Goal: Task Accomplishment & Management: Use online tool/utility

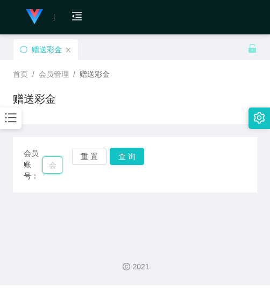
click at [60, 158] on input "text" at bounding box center [52, 164] width 20 height 17
paste input "0143187599"
type input "0143187599"
click at [128, 157] on button "查 询" at bounding box center [127, 156] width 34 height 17
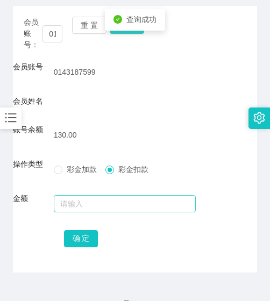
scroll to position [153, 0]
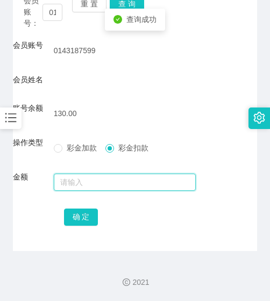
click at [113, 185] on input "text" at bounding box center [125, 181] width 142 height 17
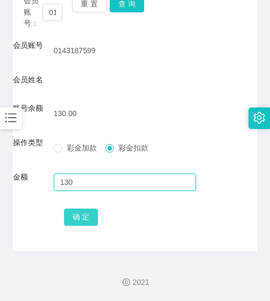
type input "130"
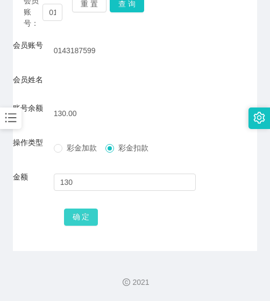
click at [81, 211] on button "确 定" at bounding box center [81, 216] width 34 height 17
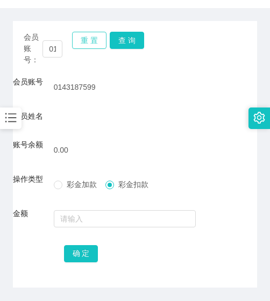
scroll to position [45, 0]
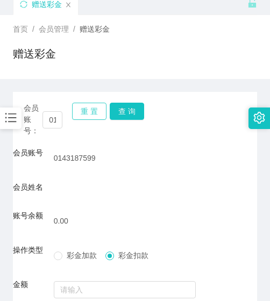
click at [80, 117] on button "重 置" at bounding box center [89, 111] width 34 height 17
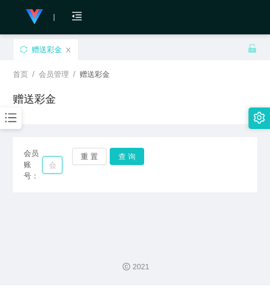
click at [56, 166] on input "text" at bounding box center [52, 164] width 20 height 17
paste input "7575"
type input "7575"
click at [123, 154] on button "查 询" at bounding box center [127, 156] width 34 height 17
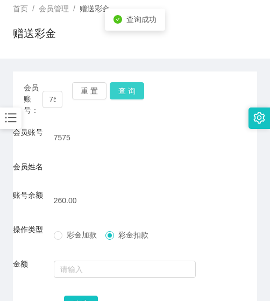
scroll to position [153, 0]
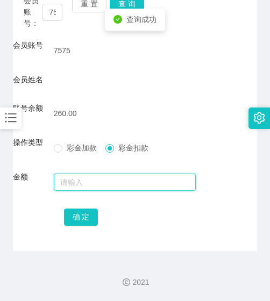
click at [114, 179] on input "text" at bounding box center [125, 181] width 142 height 17
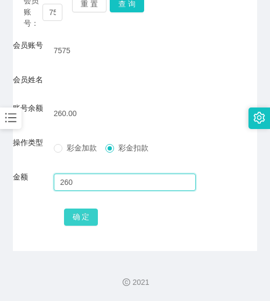
type input "260"
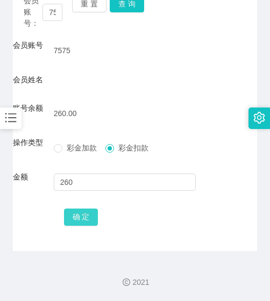
click at [93, 210] on button "确 定" at bounding box center [81, 216] width 34 height 17
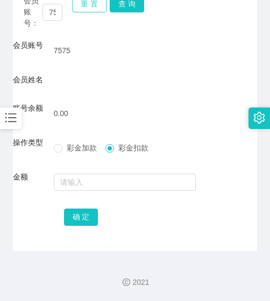
click at [86, 8] on button "重 置" at bounding box center [89, 3] width 34 height 17
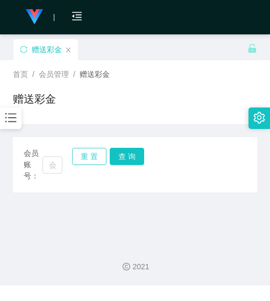
scroll to position [0, 0]
click at [53, 158] on input "text" at bounding box center [52, 164] width 20 height 17
paste input "0136888299"
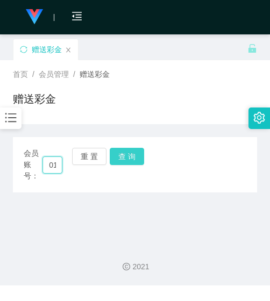
scroll to position [0, 34]
type input "0136888299"
click at [121, 157] on button "查 询" at bounding box center [127, 156] width 34 height 17
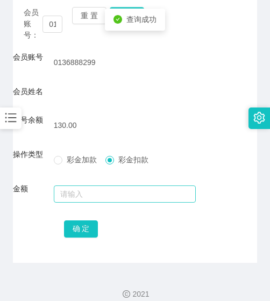
scroll to position [153, 0]
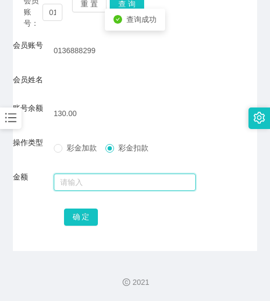
click at [105, 181] on input "text" at bounding box center [125, 181] width 142 height 17
type input "130"
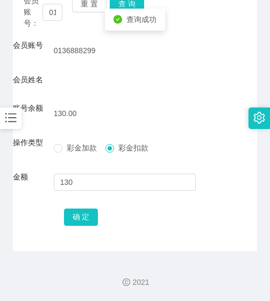
click at [87, 226] on div "会员账号： 0136888299 重 置 查 询 会员账号 0136888299 会员姓名 账号余额 130.00 操作类型 彩金加款 彩金扣款 金额 130…" at bounding box center [135, 117] width 244 height 266
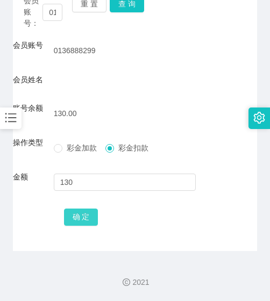
click at [86, 214] on button "确 定" at bounding box center [81, 216] width 34 height 17
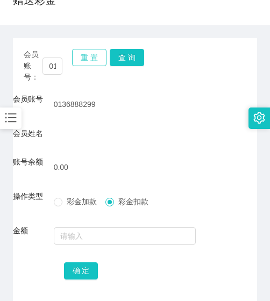
click at [86, 65] on button "重 置" at bounding box center [89, 57] width 34 height 17
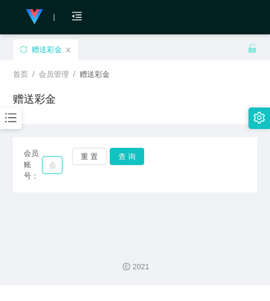
click at [53, 164] on input "text" at bounding box center [52, 164] width 20 height 17
paste input "88888"
type input "88888"
click at [138, 152] on button "查 询" at bounding box center [127, 156] width 34 height 17
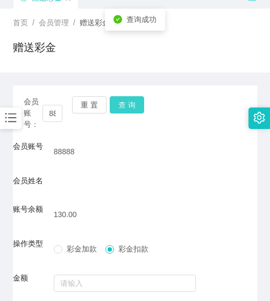
scroll to position [153, 0]
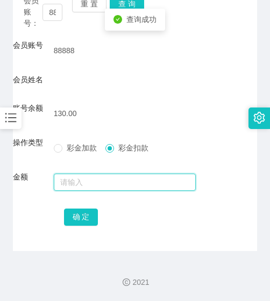
click at [118, 185] on input "text" at bounding box center [125, 181] width 142 height 17
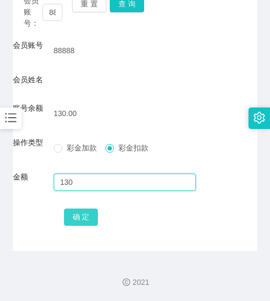
type input "130"
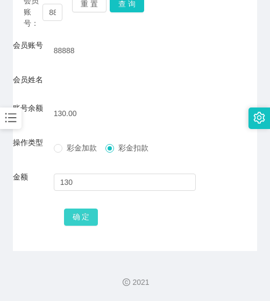
click at [89, 213] on button "确 定" at bounding box center [81, 216] width 34 height 17
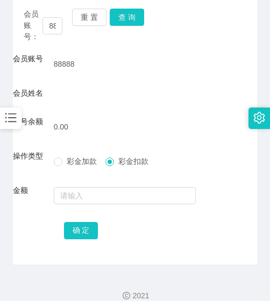
scroll to position [99, 0]
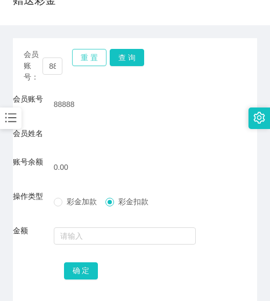
click at [96, 60] on button "重 置" at bounding box center [89, 57] width 34 height 17
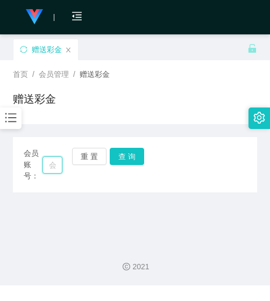
click at [59, 165] on input "text" at bounding box center [52, 164] width 20 height 17
paste input "You4b"
type input "You4b"
click at [118, 161] on button "查 询" at bounding box center [127, 156] width 34 height 17
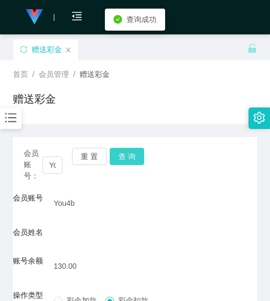
scroll to position [153, 0]
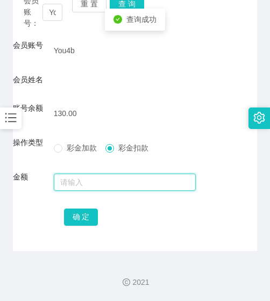
click at [110, 188] on input "text" at bounding box center [125, 181] width 142 height 17
type input "130"
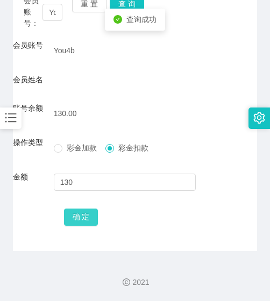
click at [85, 213] on button "确 定" at bounding box center [81, 216] width 34 height 17
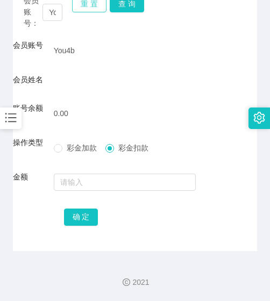
click at [87, 7] on button "重 置" at bounding box center [89, 3] width 34 height 17
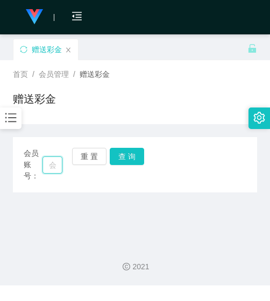
click at [47, 161] on input "text" at bounding box center [52, 164] width 20 height 17
paste input "teeshikai"
type input "teeshikai"
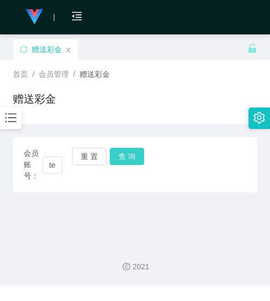
click at [133, 155] on button "查 询" at bounding box center [127, 156] width 34 height 17
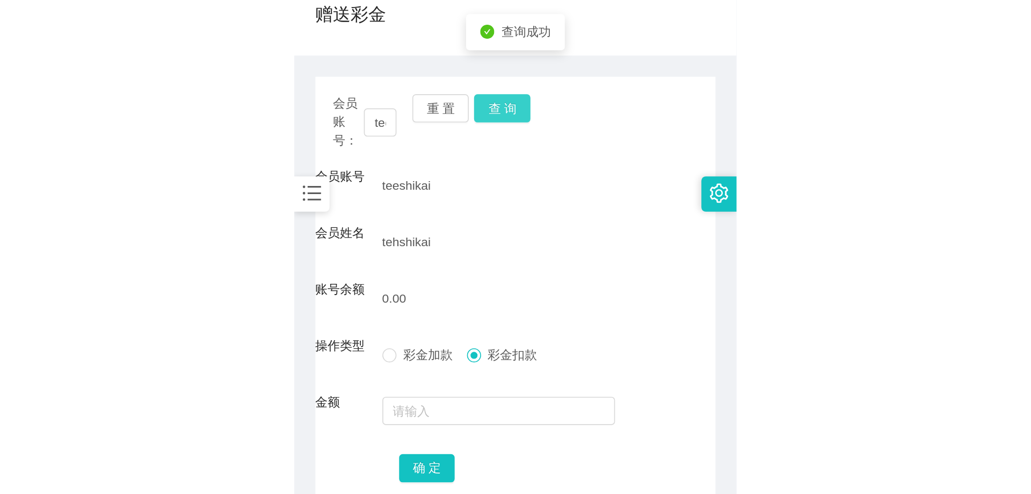
scroll to position [107, 0]
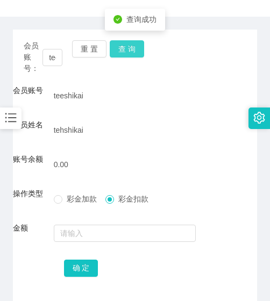
click at [120, 50] on button "查 询" at bounding box center [127, 48] width 34 height 17
click at [120, 50] on icon "icon: check-circle" at bounding box center [117, 50] width 9 height 9
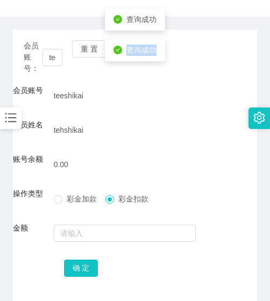
click at [120, 50] on icon "icon: check-circle" at bounding box center [117, 50] width 9 height 9
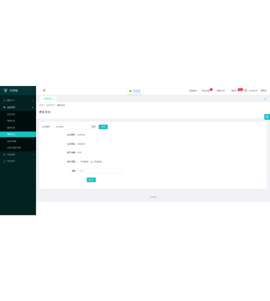
scroll to position [0, 0]
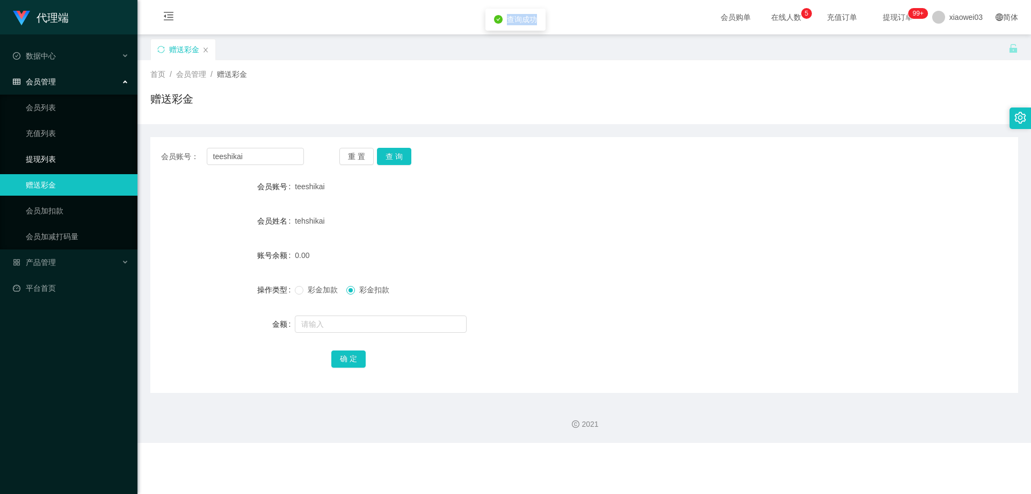
click at [57, 164] on link "提现列表" at bounding box center [77, 158] width 103 height 21
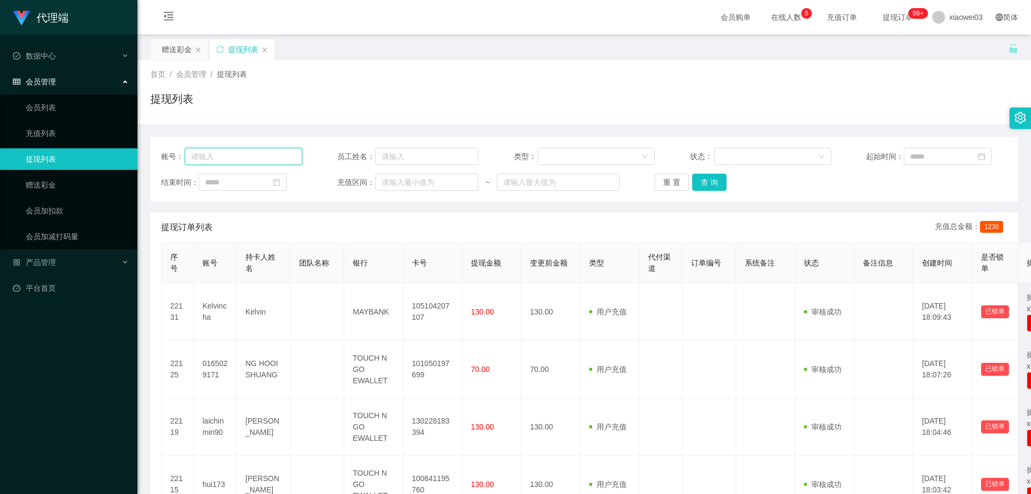
click at [258, 157] on input "text" at bounding box center [244, 156] width 118 height 17
paste input "teeshikai"
type input "teeshikai"
click at [269, 178] on button "查 询" at bounding box center [709, 181] width 34 height 17
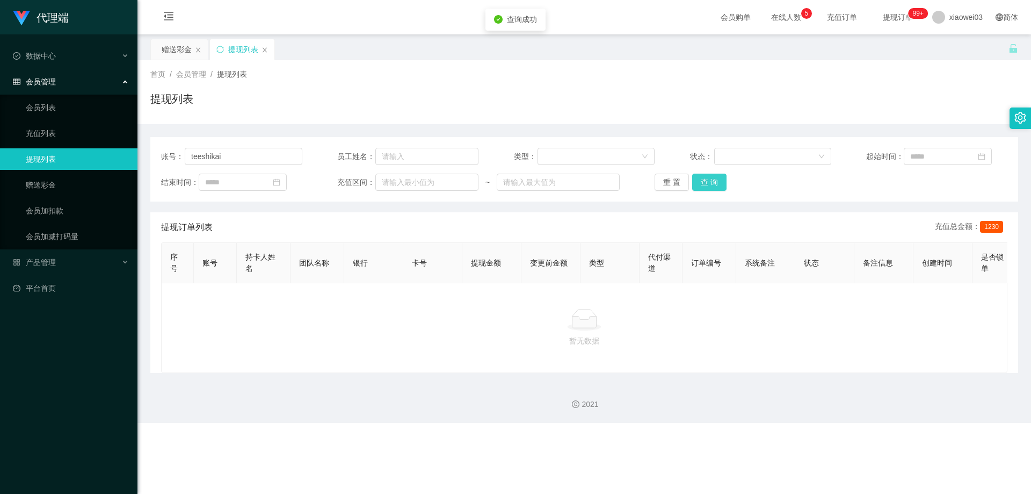
click at [269, 180] on button "查 询" at bounding box center [709, 181] width 34 height 17
click at [269, 180] on div "重 置 查 询" at bounding box center [725, 181] width 141 height 17
